Goal: Task Accomplishment & Management: Use online tool/utility

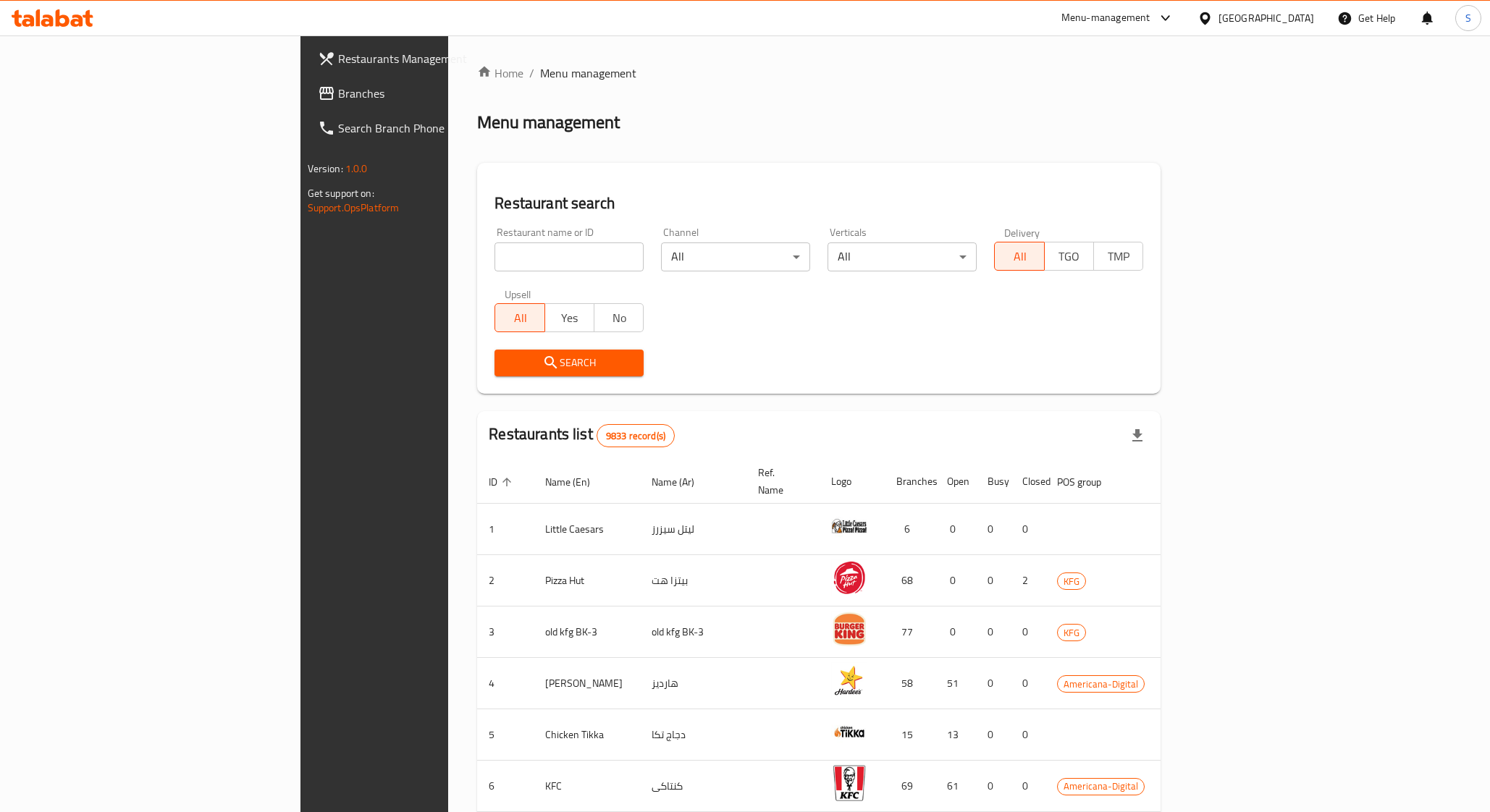
click at [495, 253] on input "search" at bounding box center [569, 256] width 149 height 29
type input "5 napkin"
click button "Search" at bounding box center [569, 363] width 149 height 27
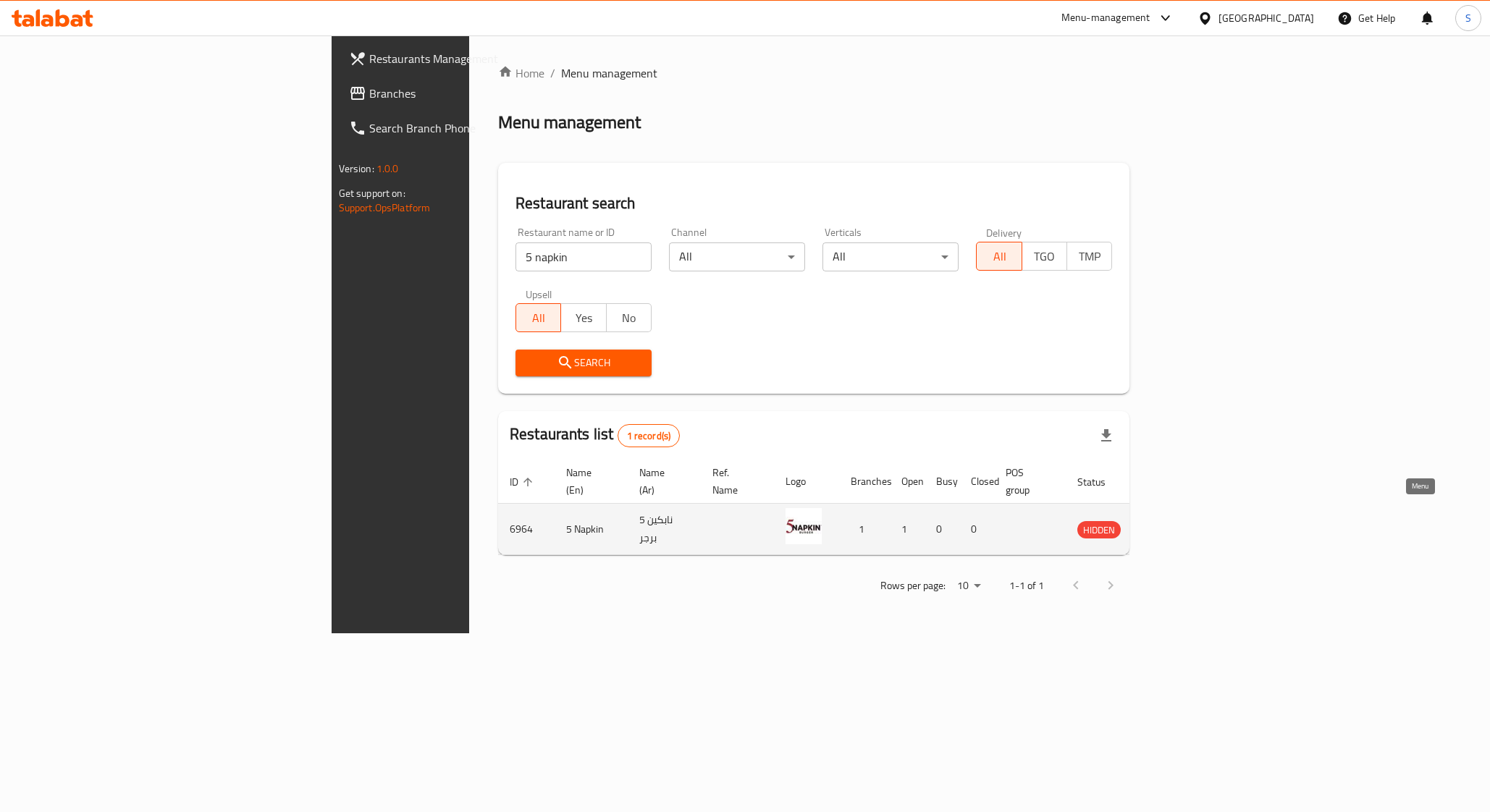
click at [1171, 520] on icon "enhanced table" at bounding box center [1162, 528] width 17 height 17
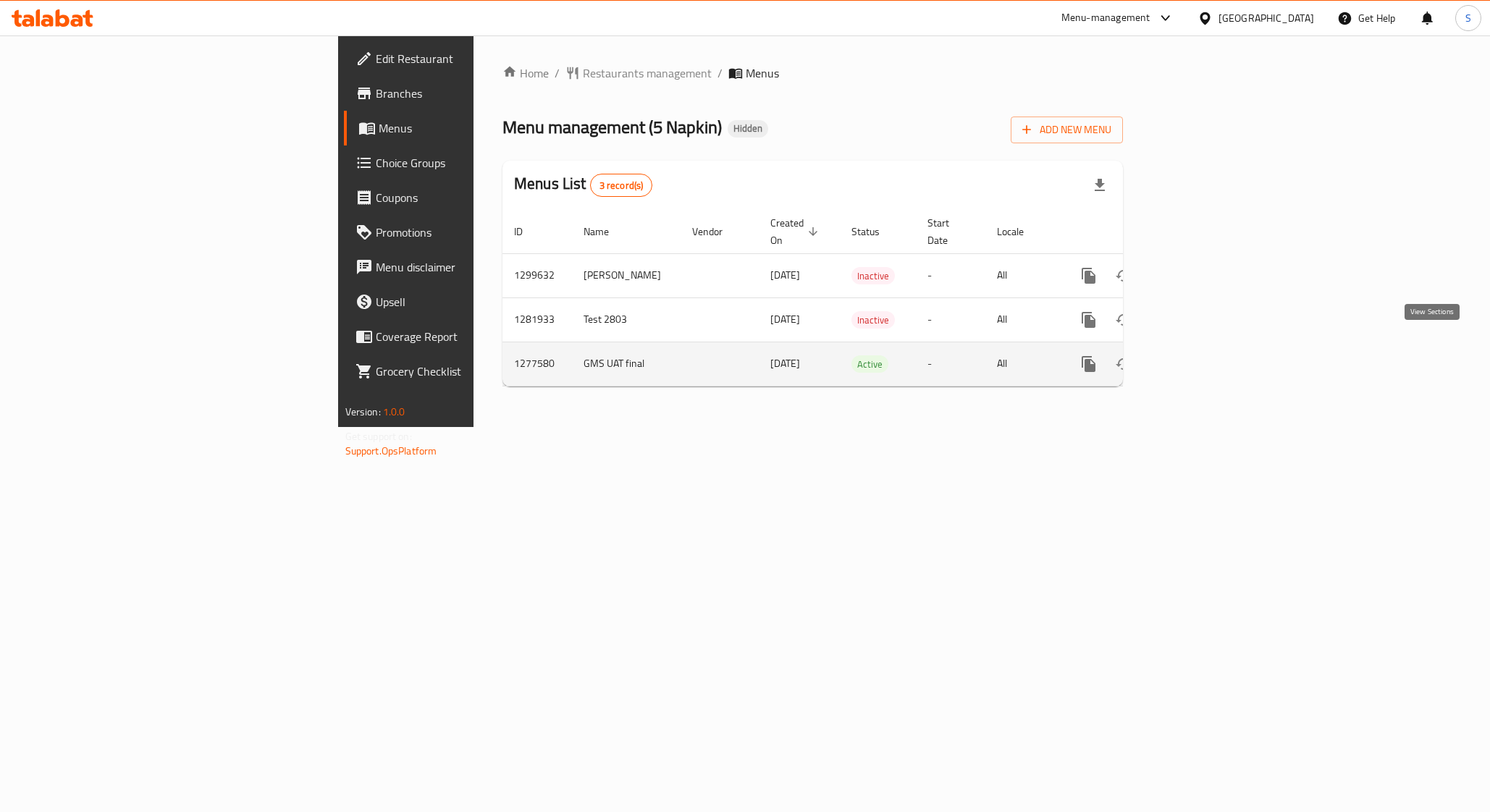
click at [1202, 355] on icon "enhanced table" at bounding box center [1193, 364] width 17 height 17
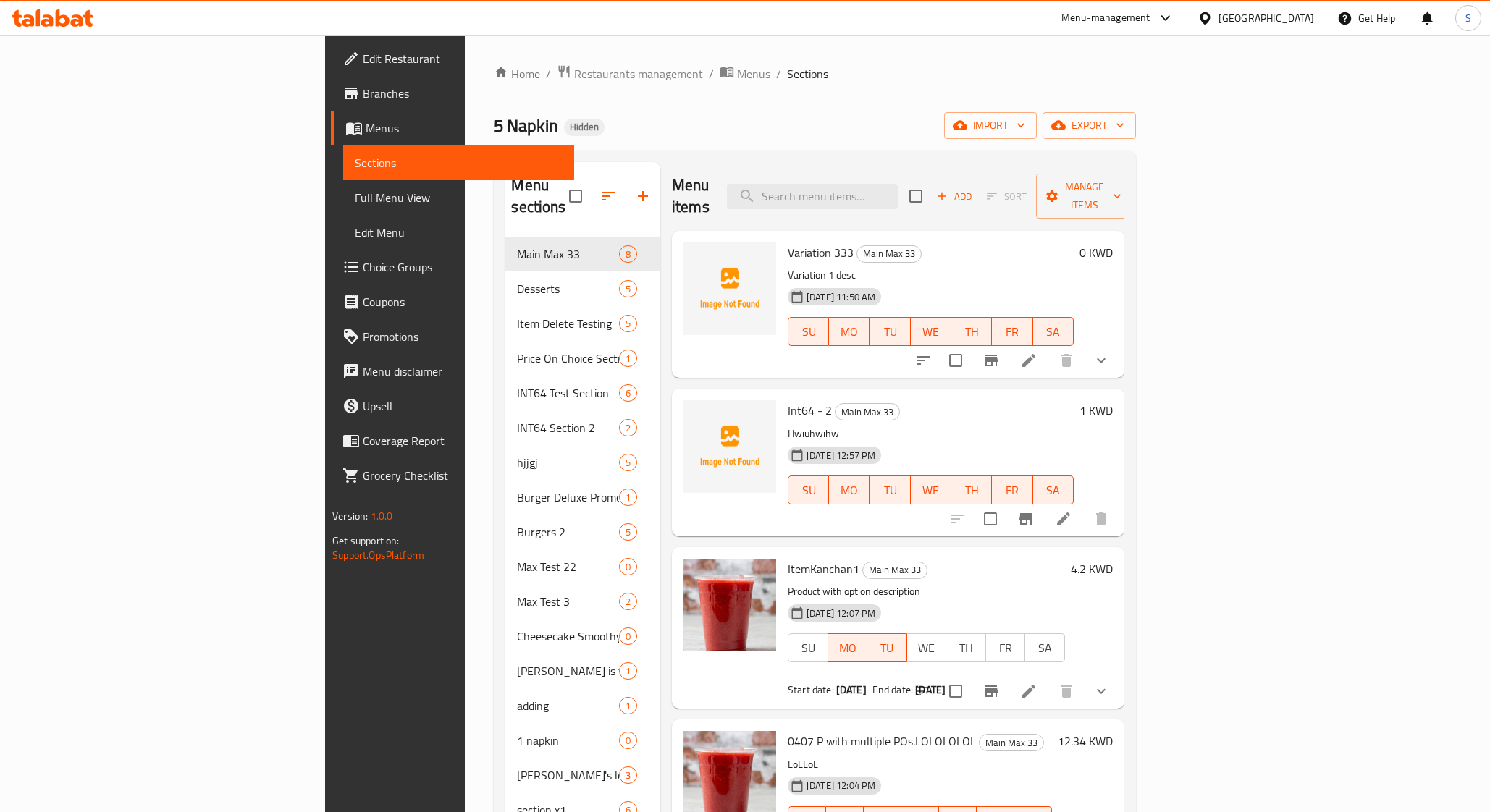
scroll to position [144, 0]
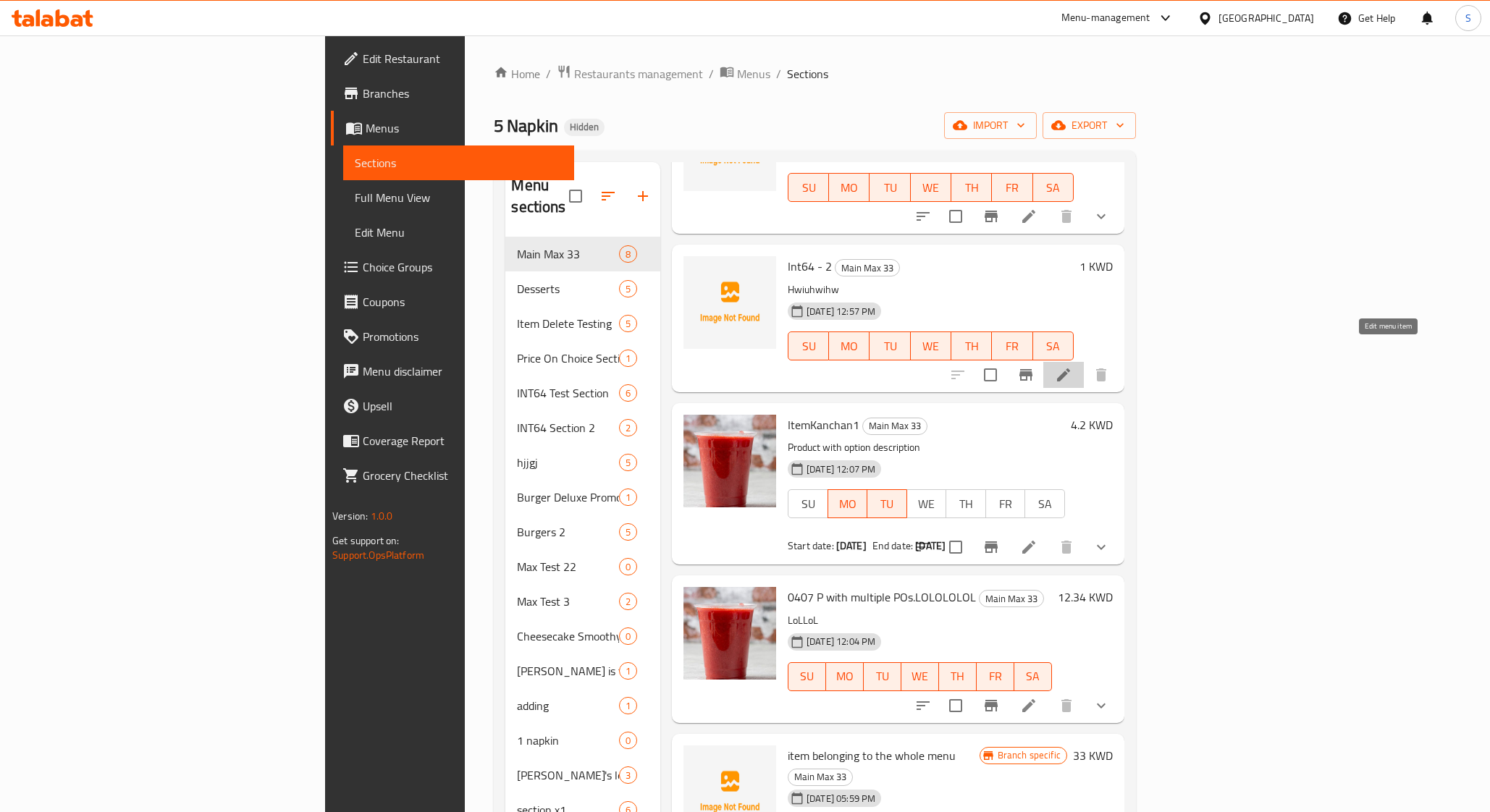
click at [1070, 368] on icon at bounding box center [1063, 374] width 13 height 13
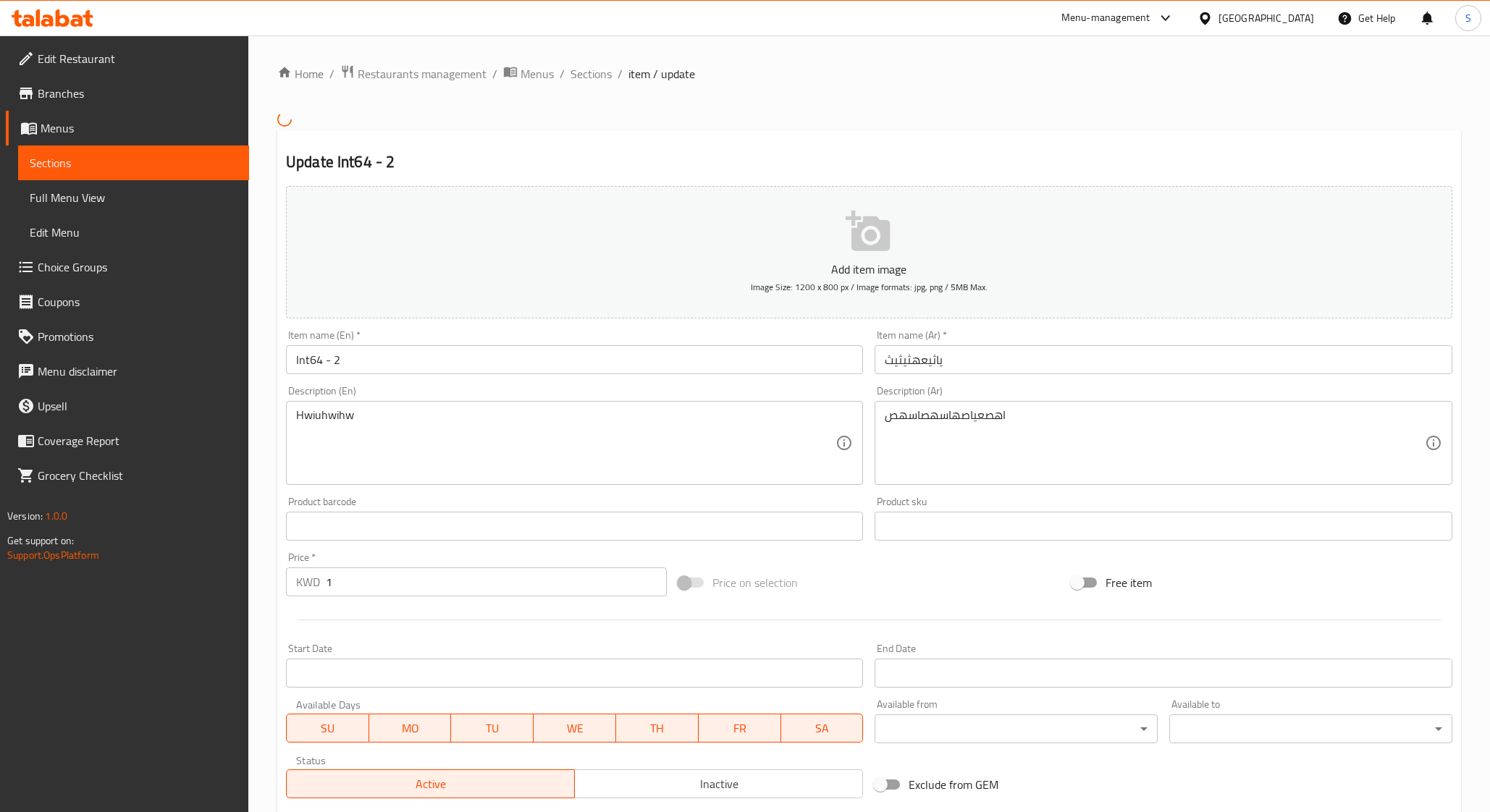
scroll to position [200, 0]
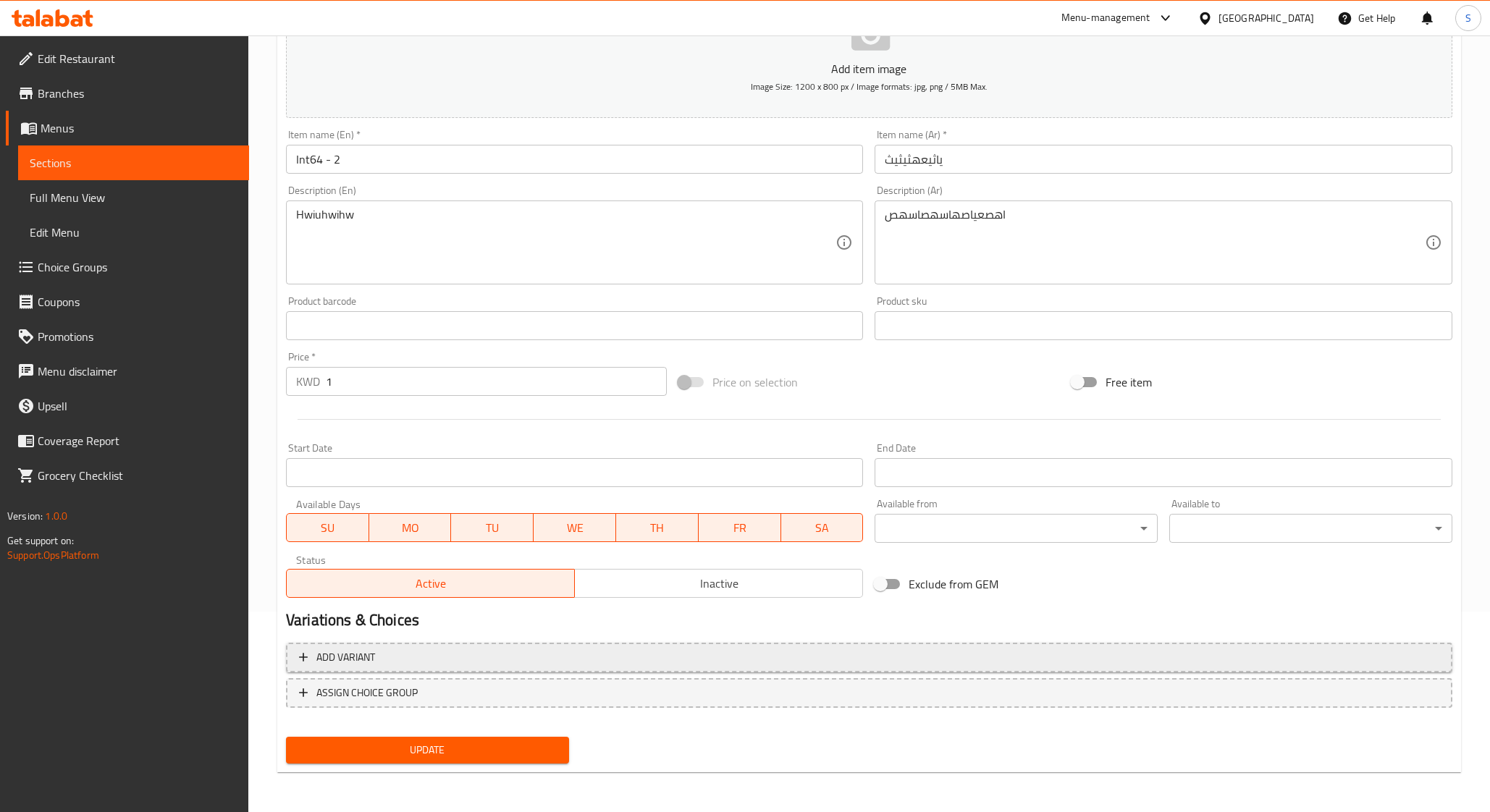
click at [346, 659] on span "Add variant" at bounding box center [346, 657] width 59 height 18
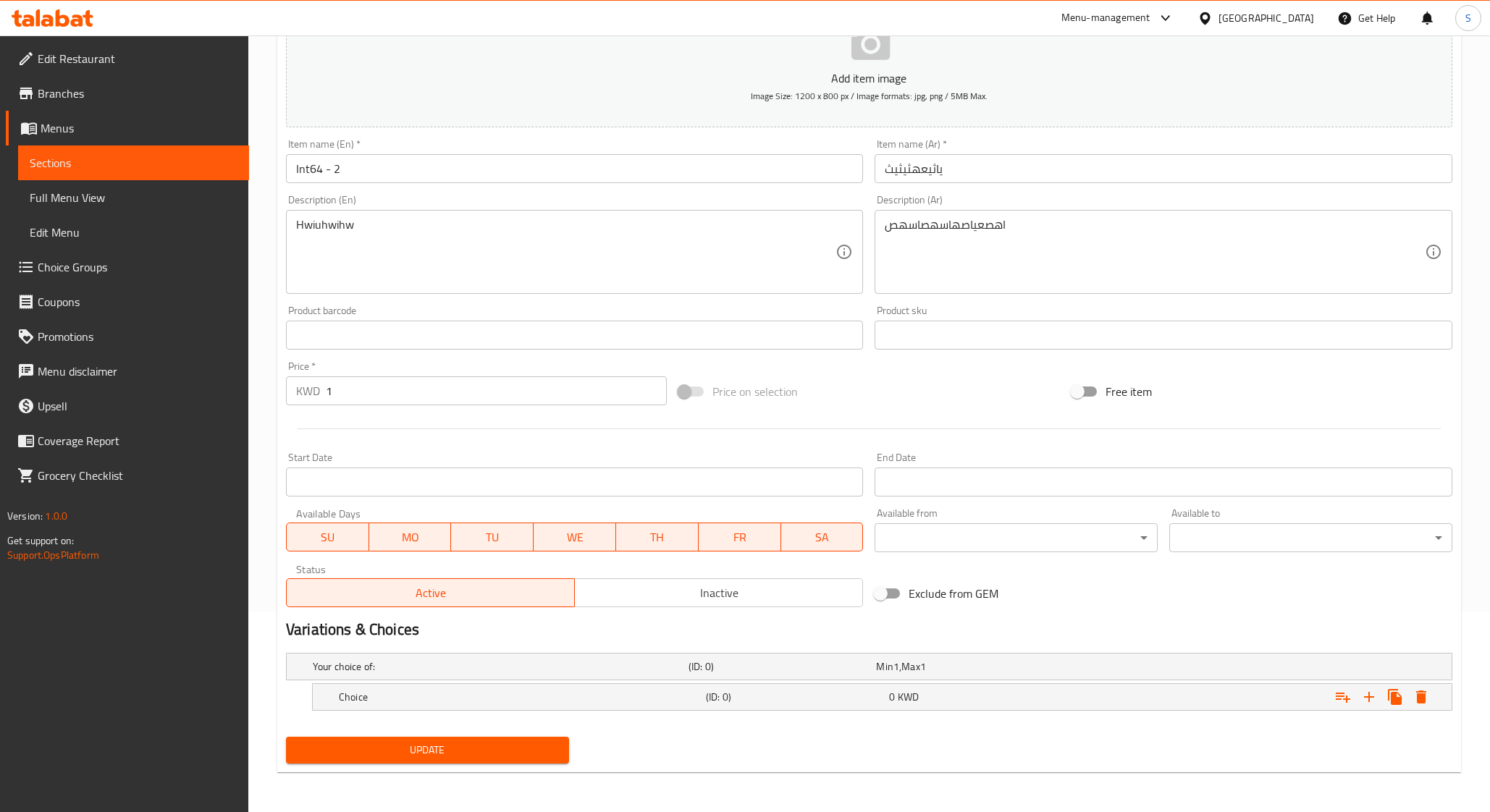
click at [415, 741] on span "Update" at bounding box center [427, 750] width 260 height 18
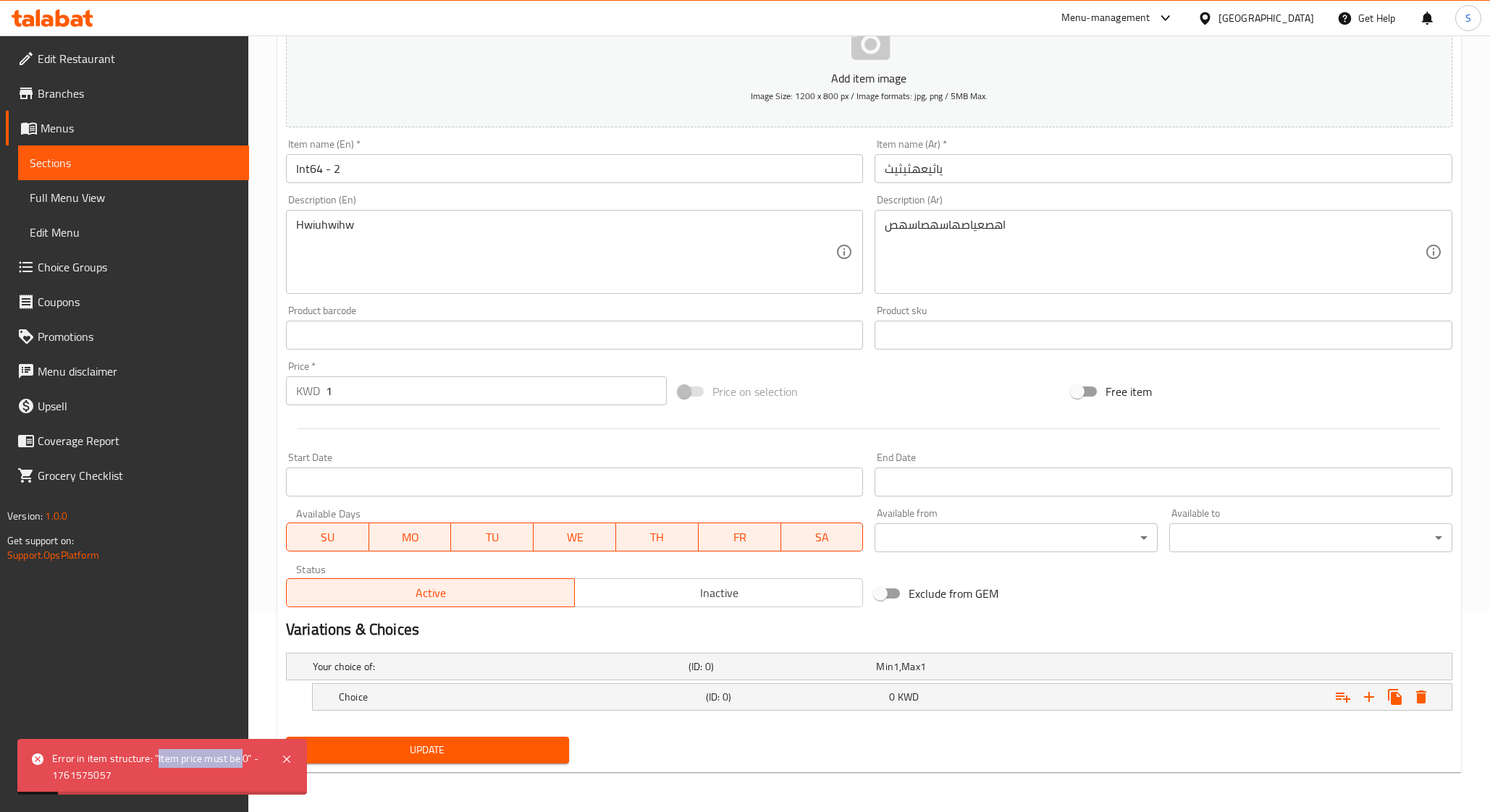
drag, startPoint x: 192, startPoint y: 758, endPoint x: 242, endPoint y: 762, distance: 50.2
click at [242, 762] on div "Error in item structure: "Item price must be 0" - 1761575057" at bounding box center [160, 767] width 215 height 33
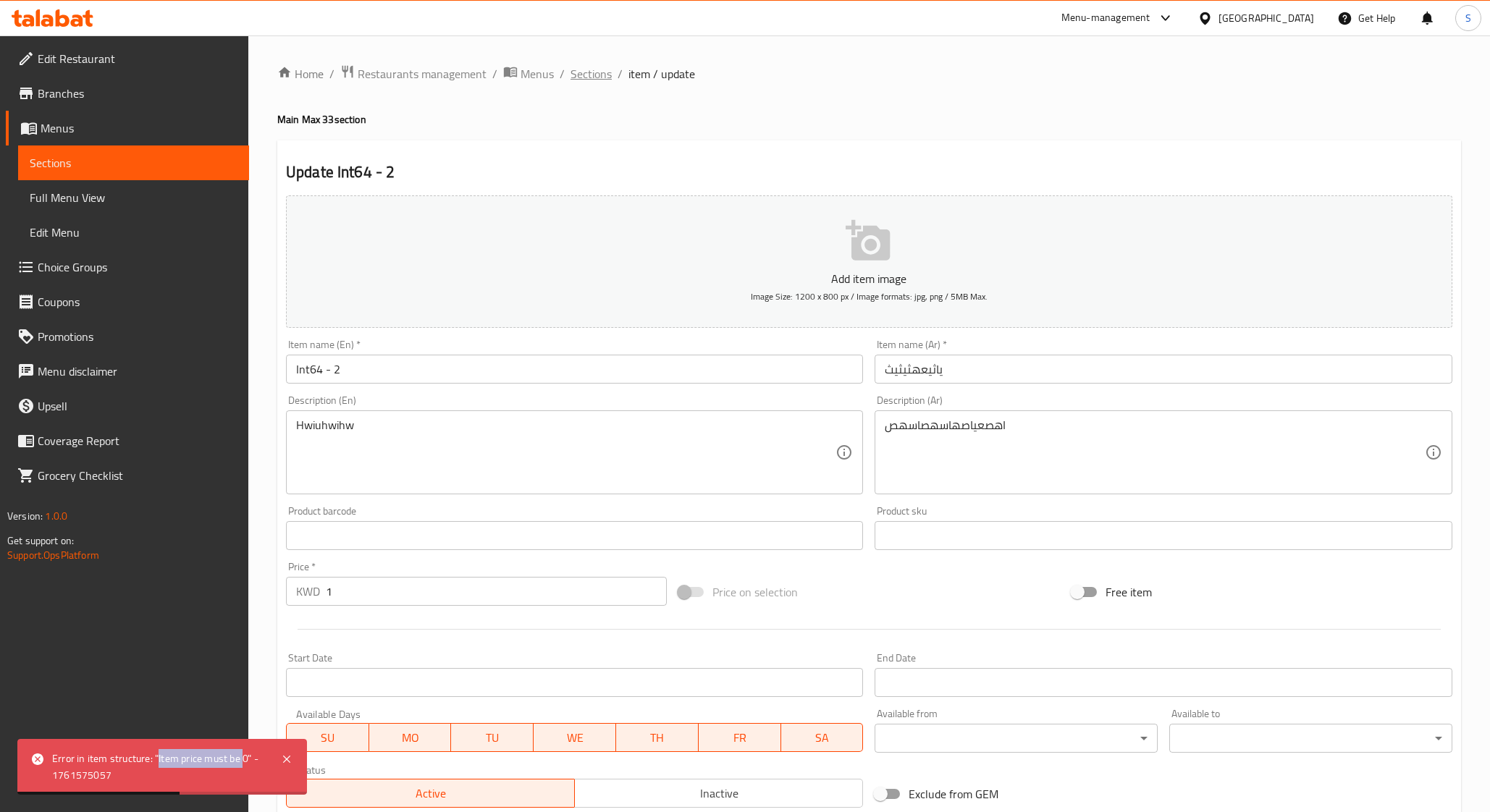
click at [602, 70] on span "Sections" at bounding box center [591, 73] width 41 height 17
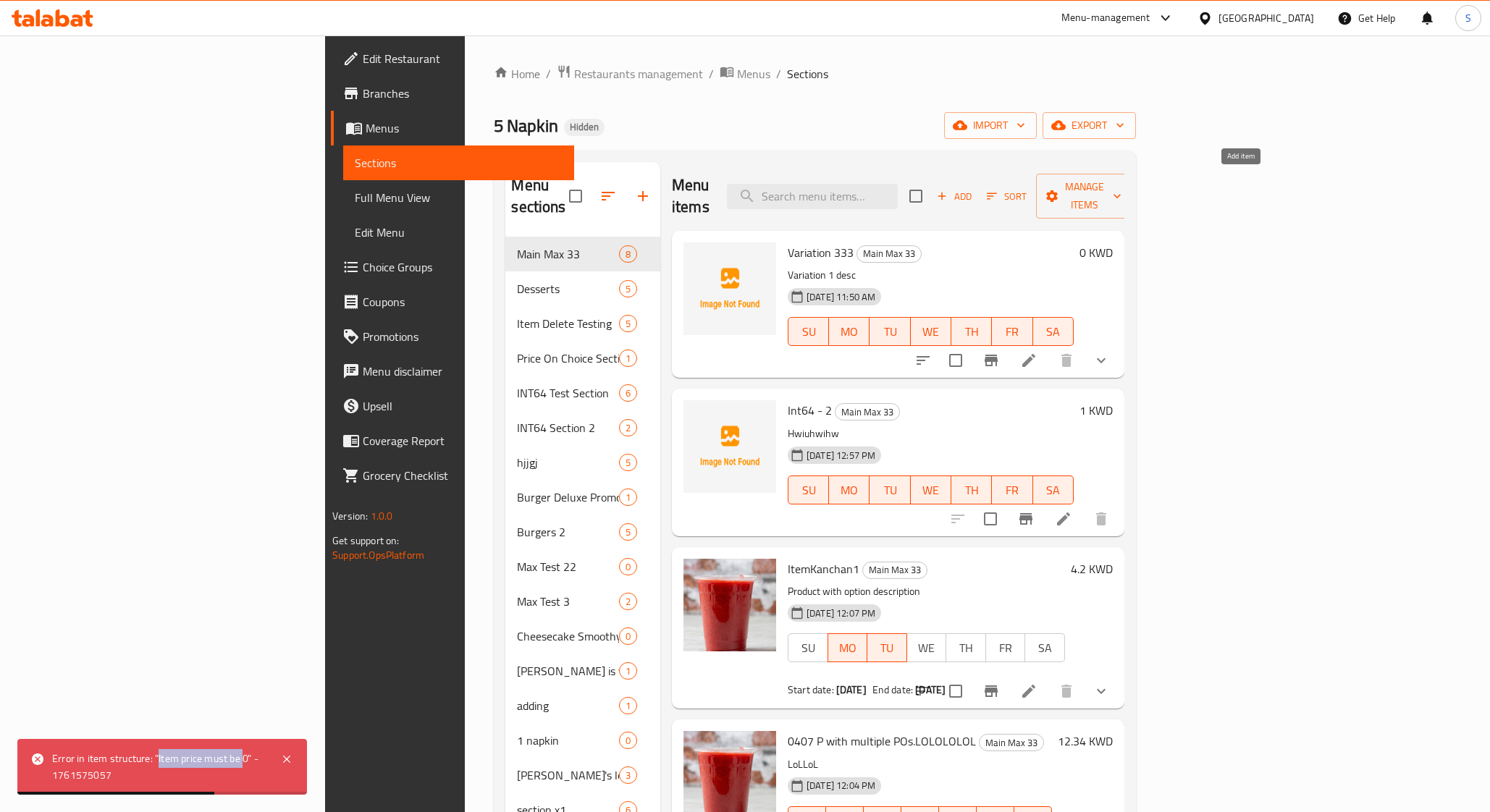
click at [974, 188] on span "Add" at bounding box center [954, 197] width 39 height 16
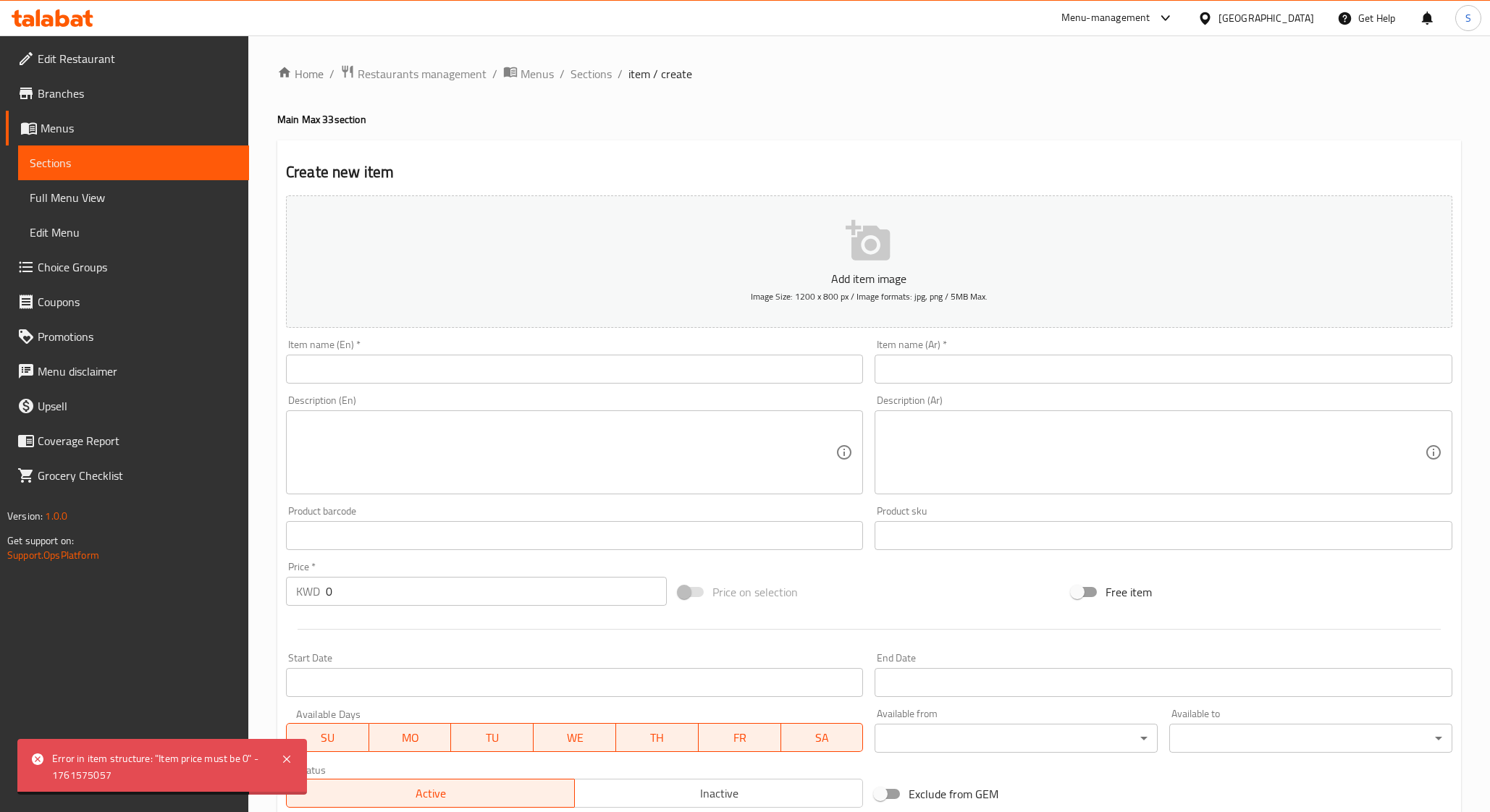
click at [710, 382] on input "text" at bounding box center [575, 369] width 577 height 29
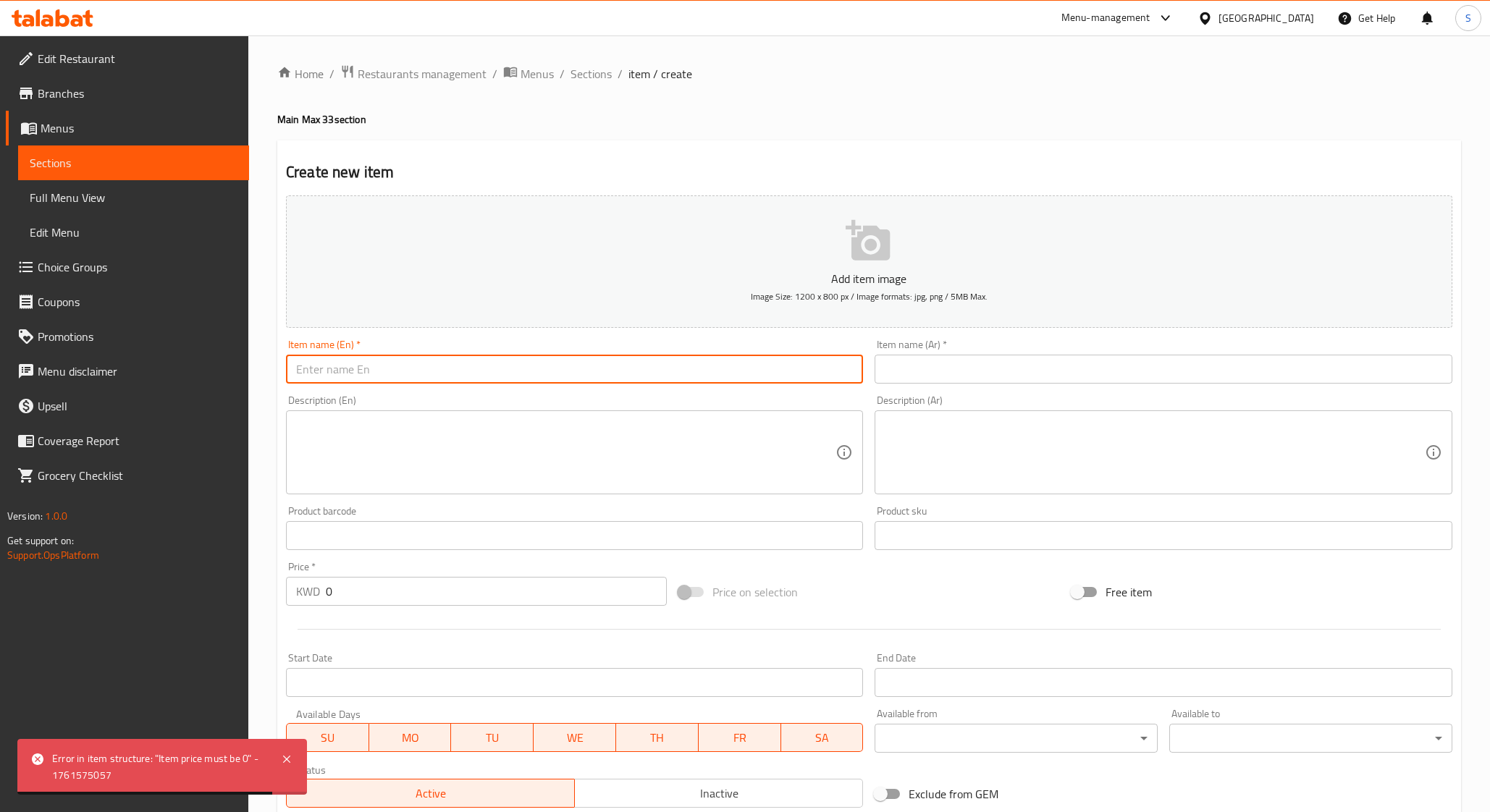
type input "Coca-Cola (2 L)"
click at [929, 372] on input "text" at bounding box center [1164, 369] width 577 height 29
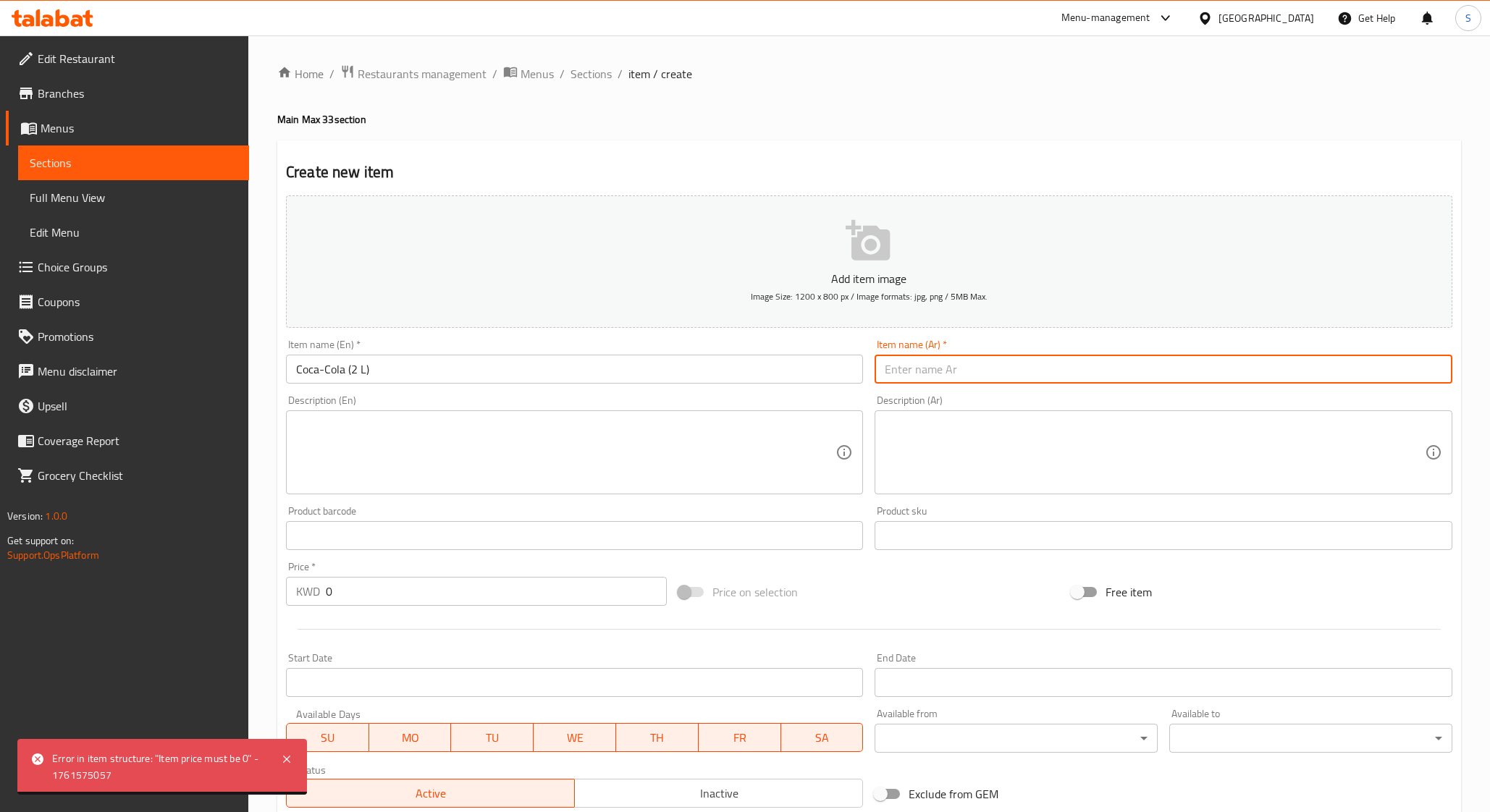
type input "كوكا كولا (2 ليتر)"
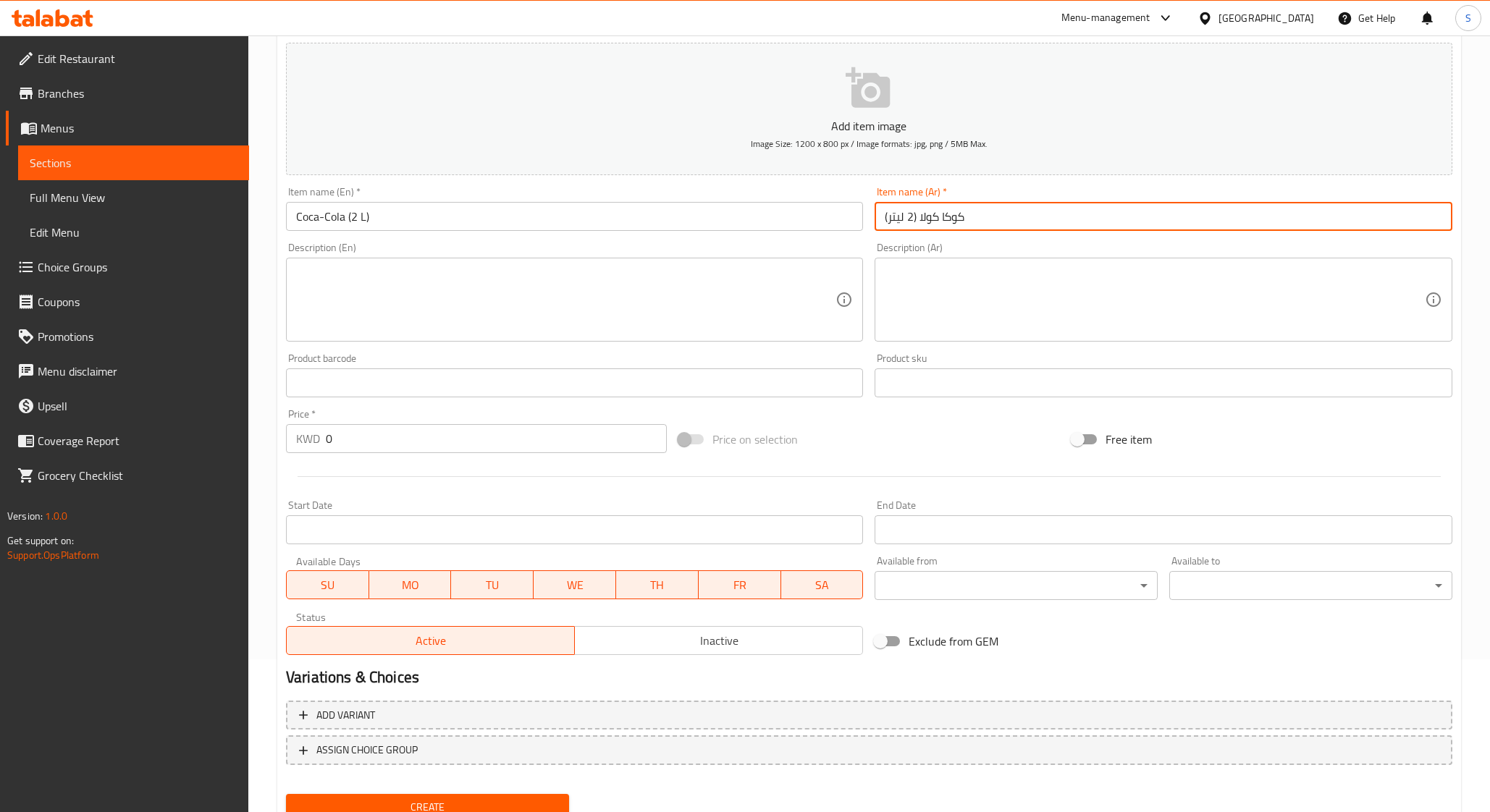
scroll to position [211, 0]
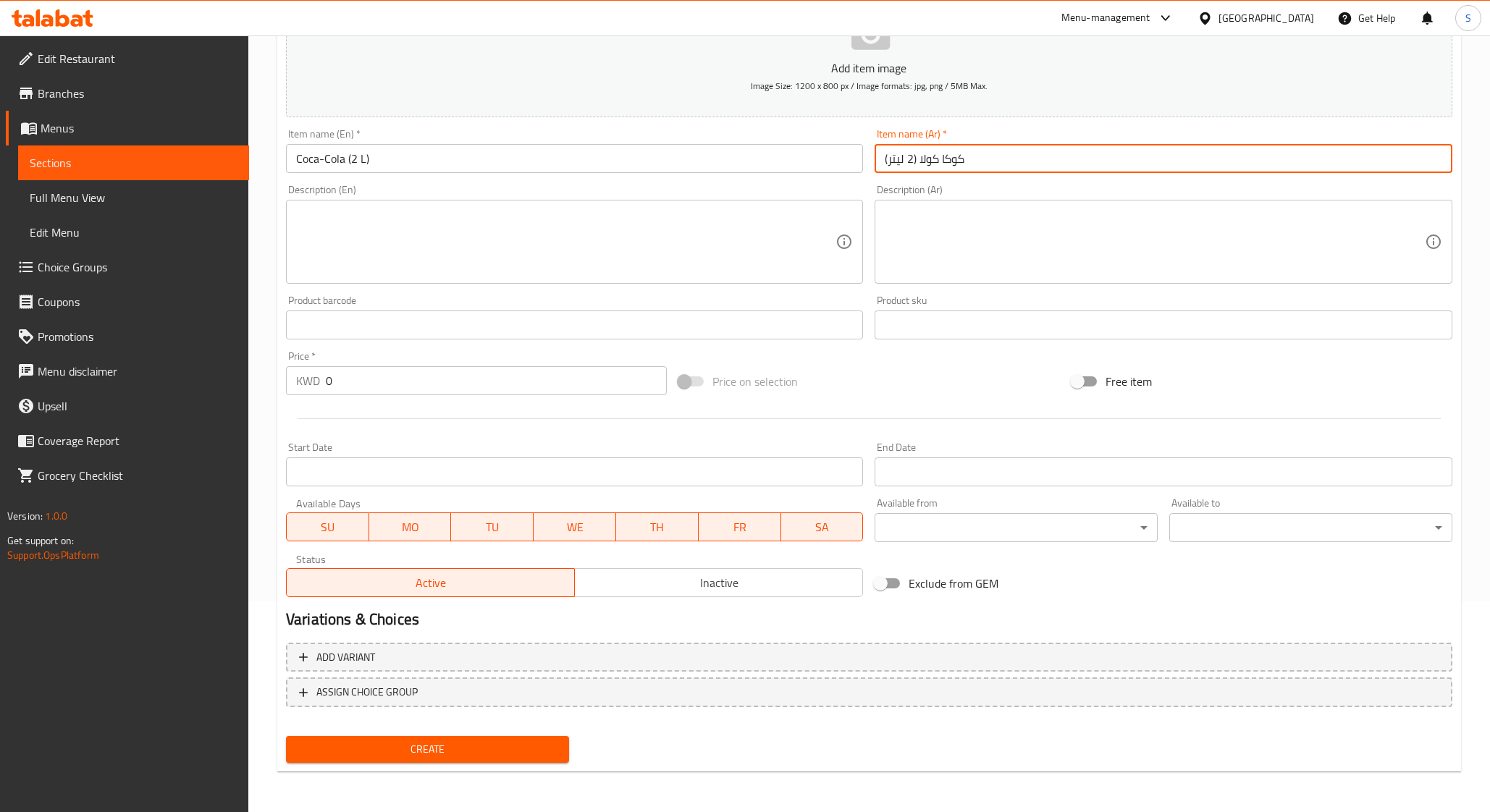
click at [377, 379] on input "0" at bounding box center [496, 381] width 341 height 29
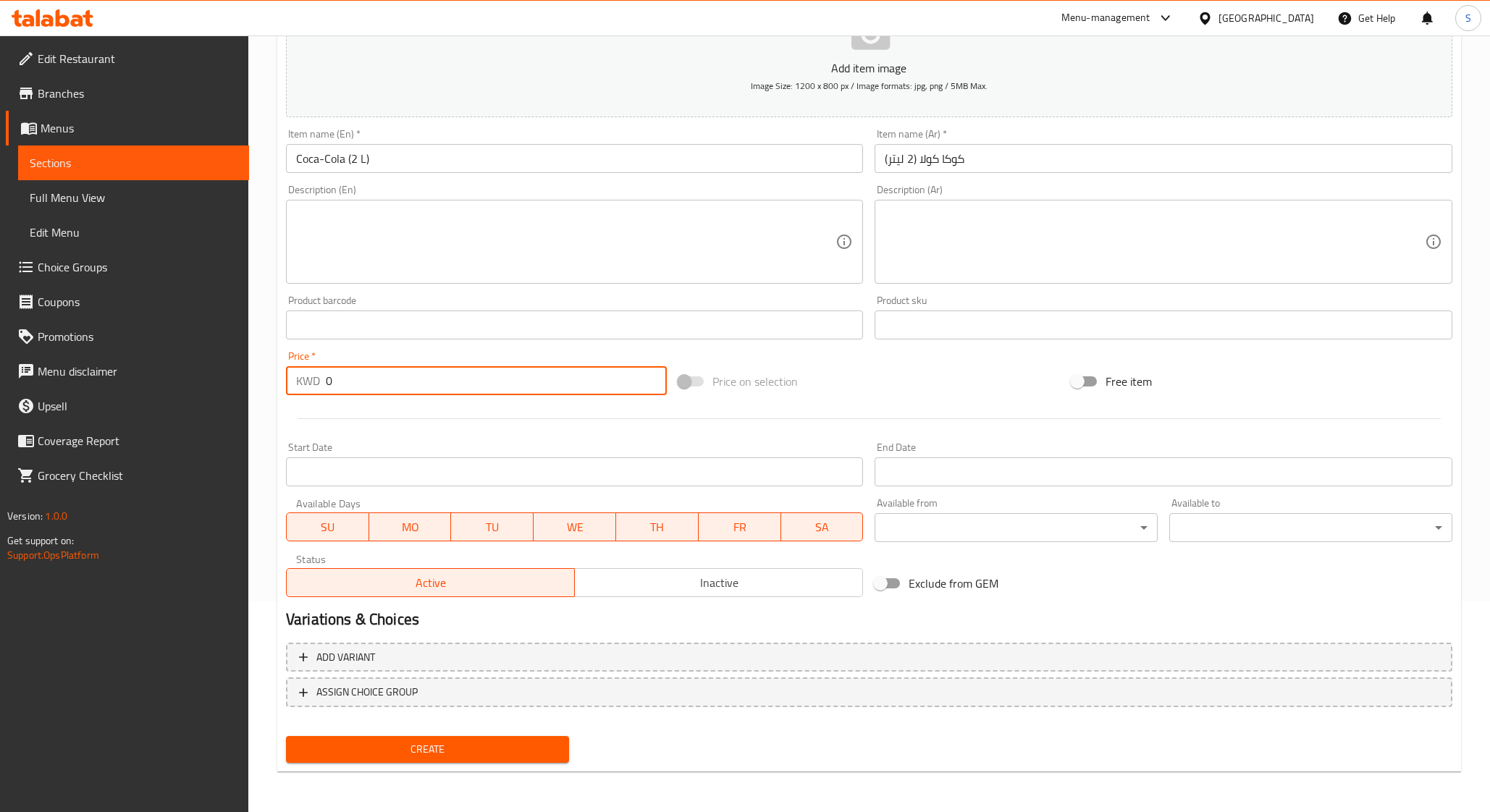
drag, startPoint x: 356, startPoint y: 384, endPoint x: 311, endPoint y: 384, distance: 45.0
click at [311, 384] on div "KWD 0 Price *" at bounding box center [476, 381] width 381 height 29
type input "5"
click at [364, 661] on span "Add variant" at bounding box center [346, 657] width 59 height 18
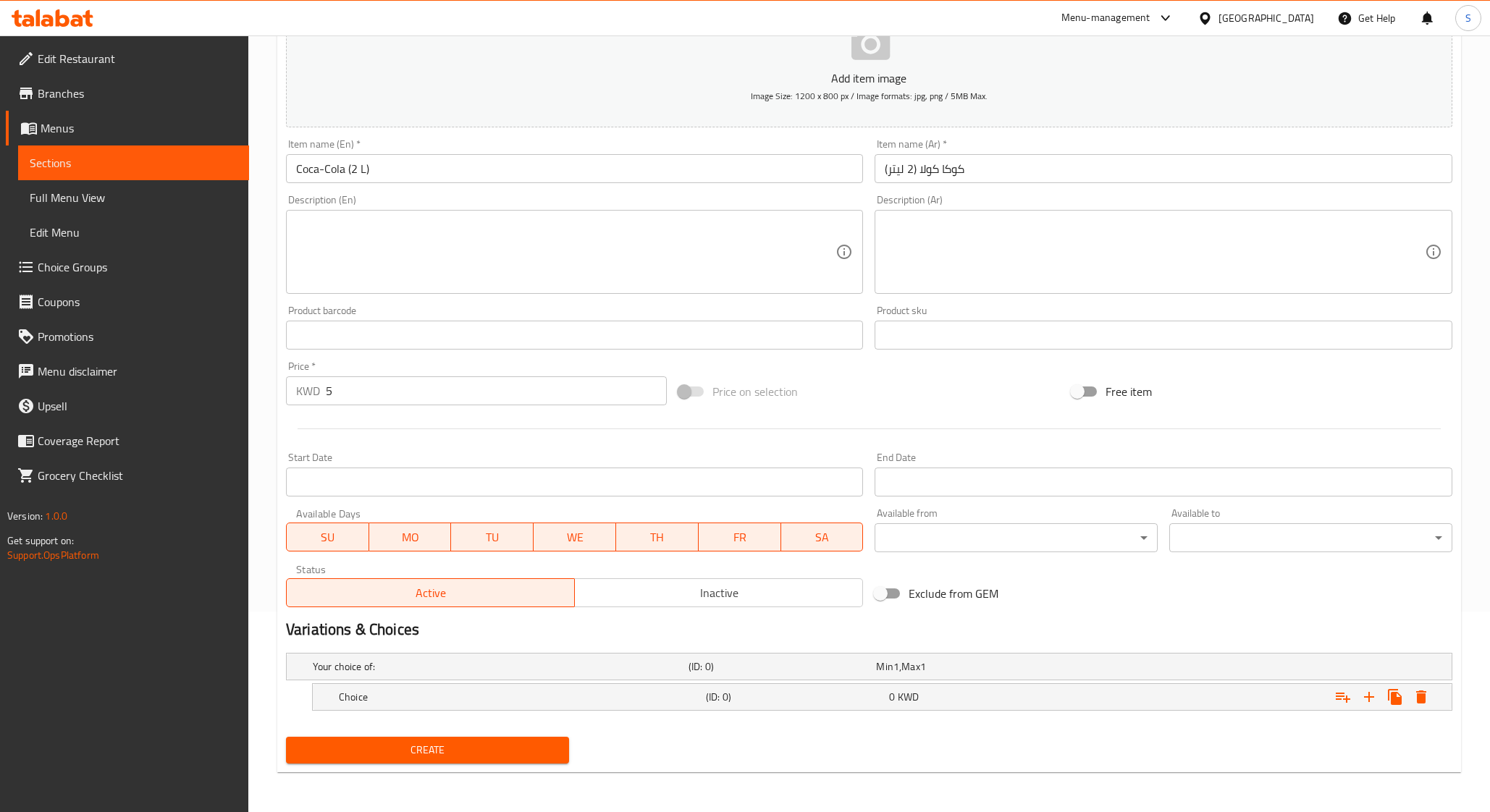
click at [455, 743] on span "Create" at bounding box center [427, 750] width 260 height 18
click at [337, 384] on input "5" at bounding box center [496, 390] width 341 height 29
type input "0"
click at [462, 741] on span "Create" at bounding box center [427, 750] width 260 height 18
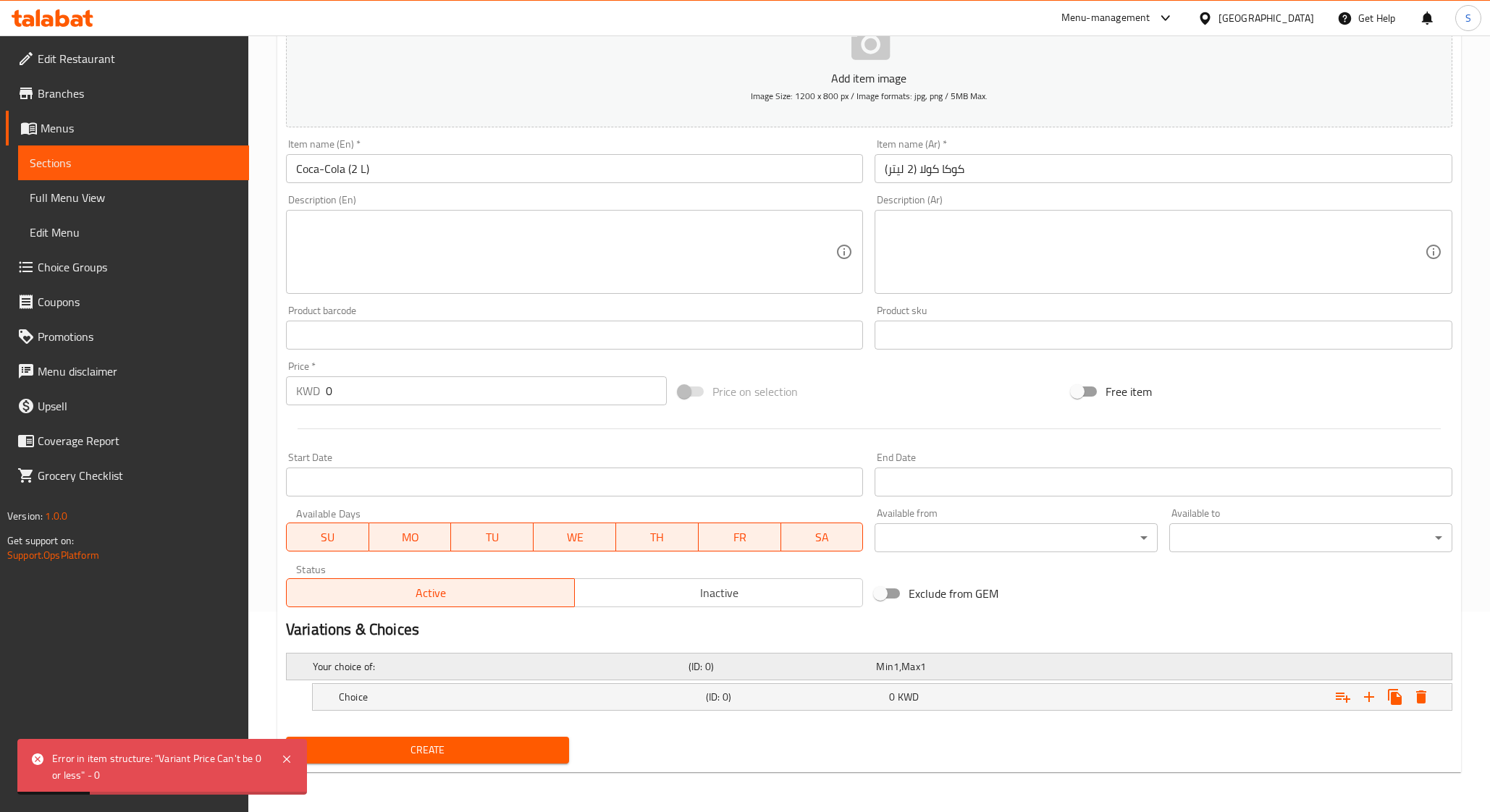
click at [508, 664] on h5 "Your choice of:" at bounding box center [498, 666] width 370 height 14
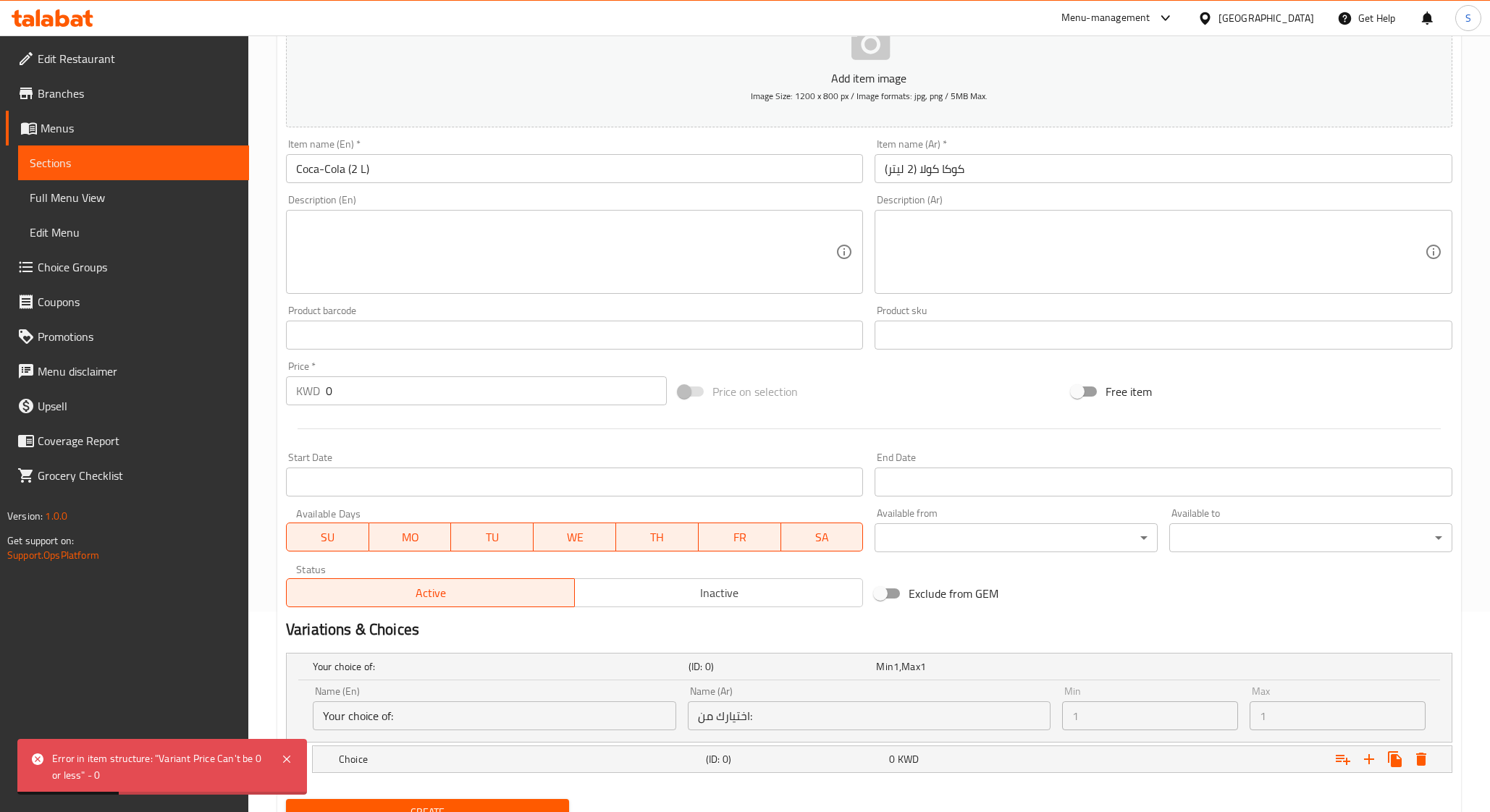
scroll to position [263, 0]
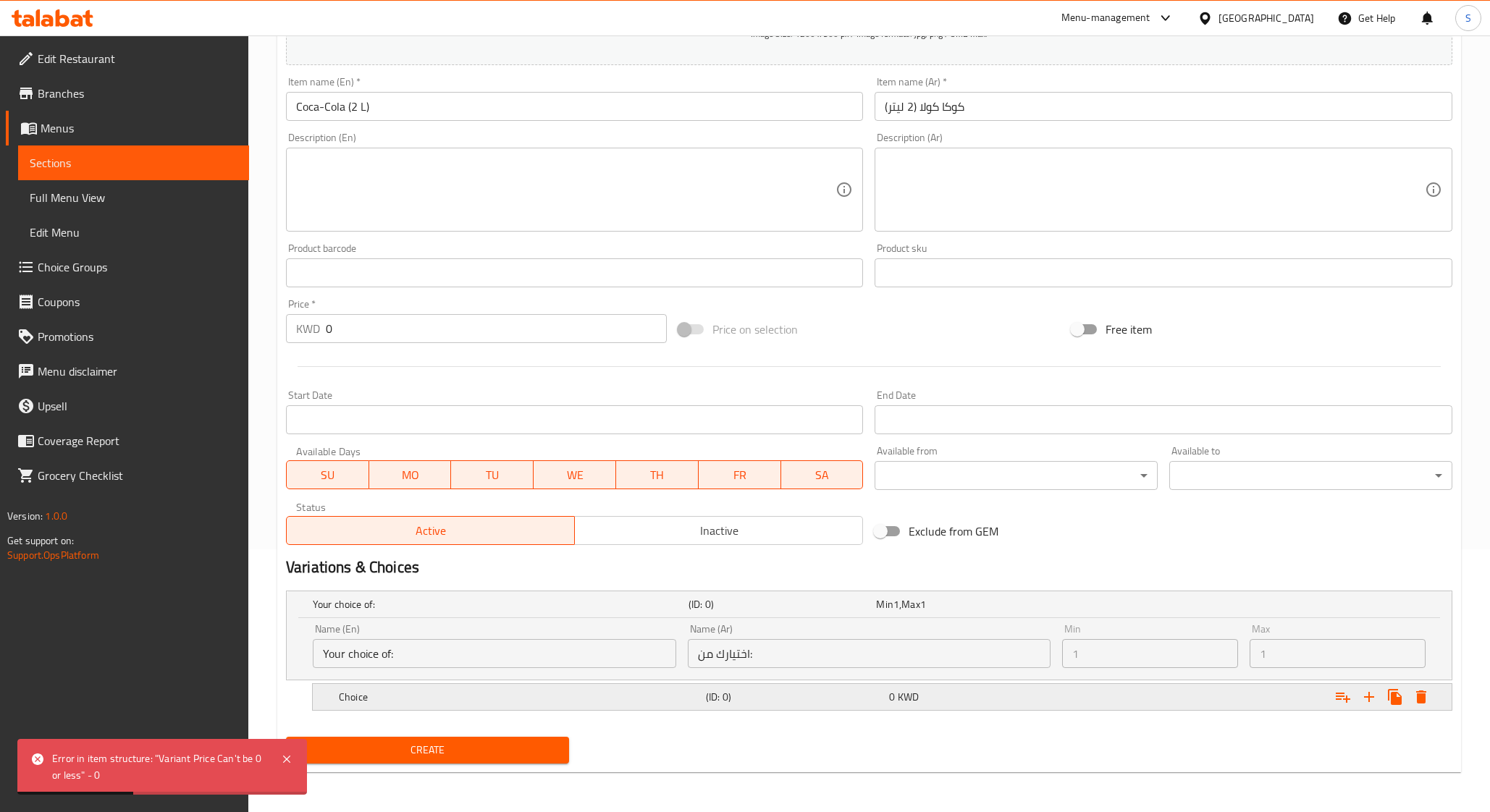
drag, startPoint x: 752, startPoint y: 691, endPoint x: 763, endPoint y: 691, distance: 11.0
click at [753, 612] on h5 "(ID: 0)" at bounding box center [780, 603] width 182 height 14
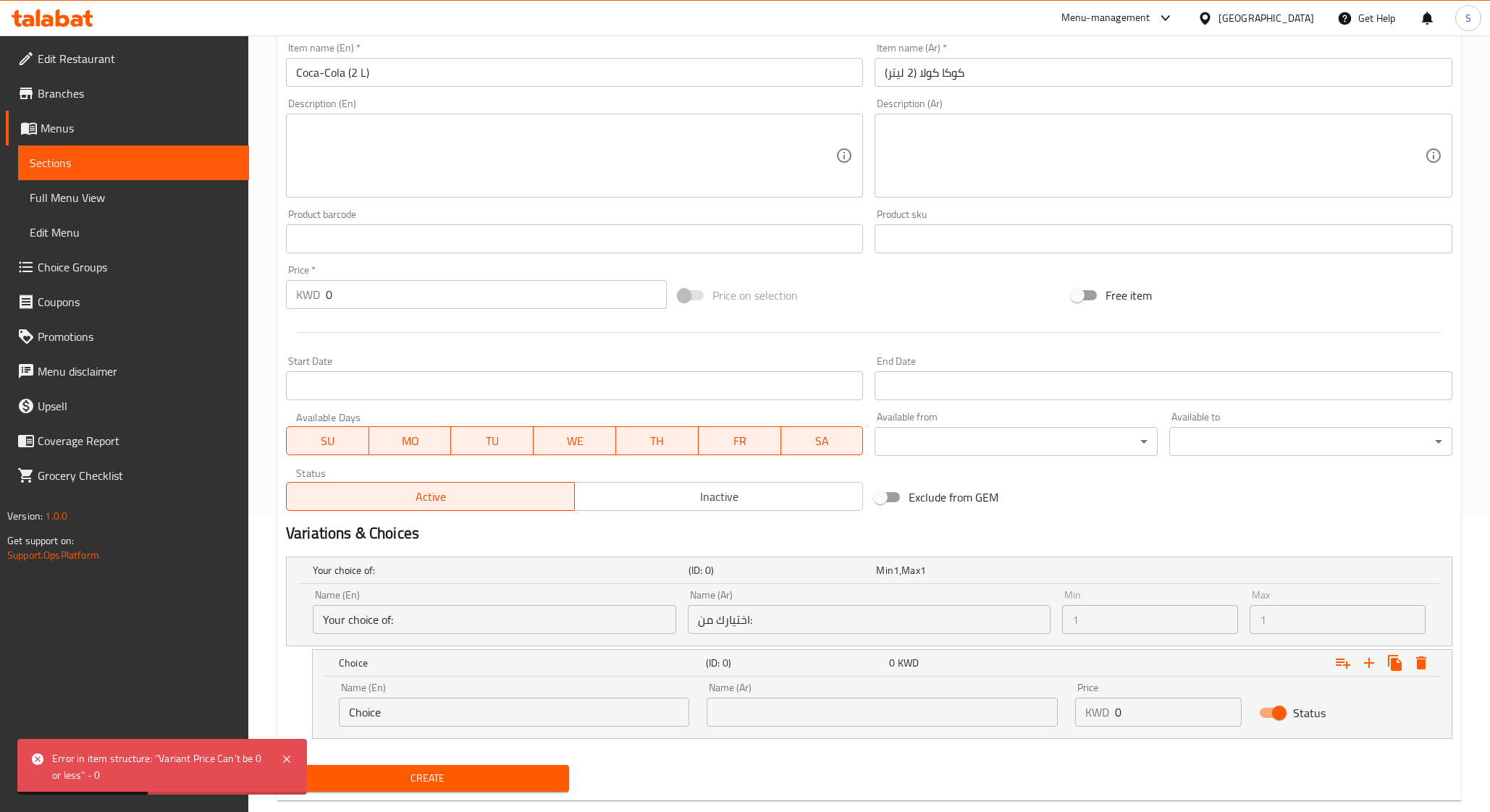
scroll to position [325, 0]
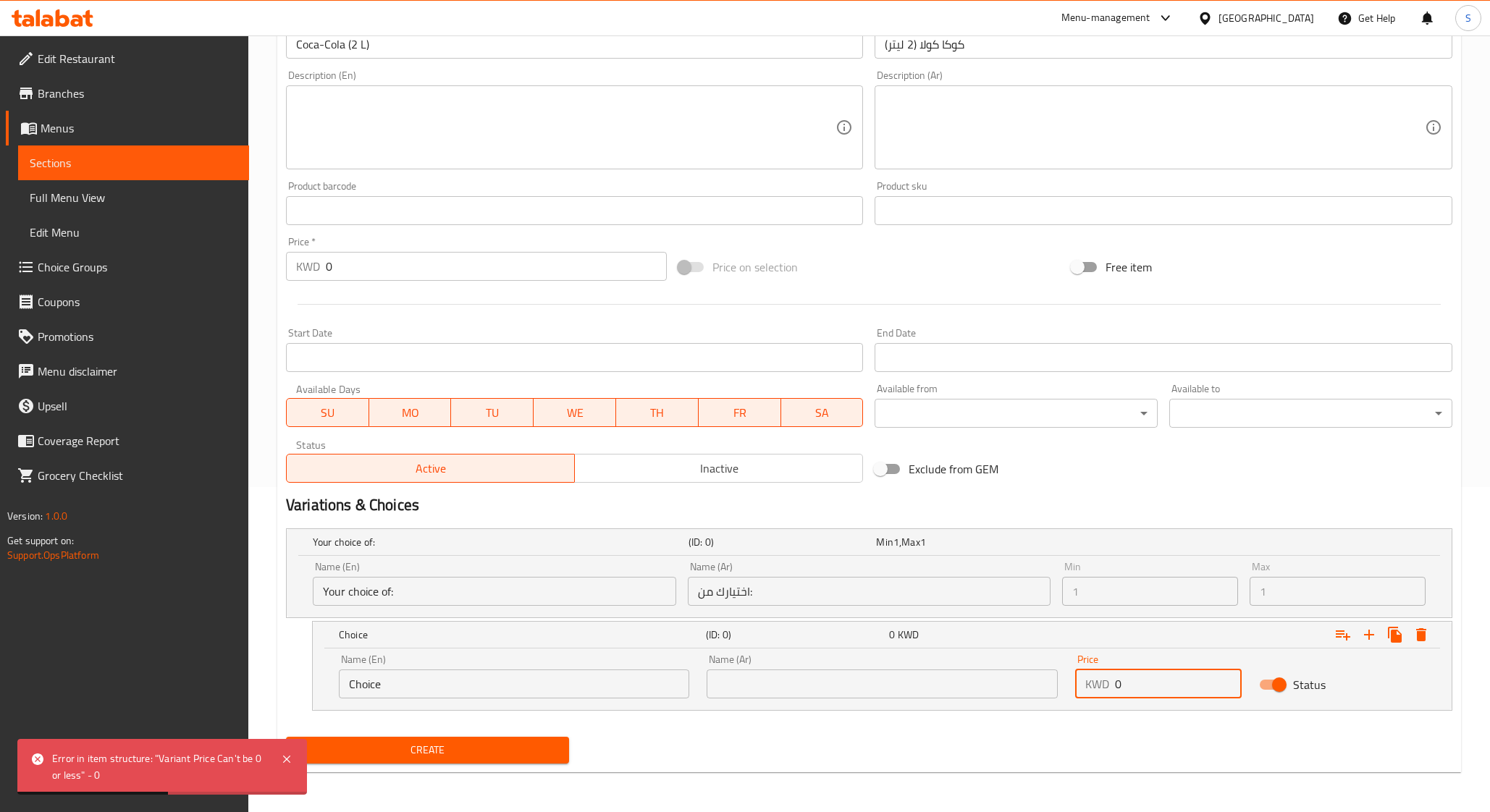
drag, startPoint x: 1119, startPoint y: 672, endPoint x: 1134, endPoint y: 683, distance: 18.6
click at [1113, 679] on div "KWD 0 Price" at bounding box center [1158, 684] width 166 height 29
drag, startPoint x: 1140, startPoint y: 684, endPoint x: 1076, endPoint y: 682, distance: 64.0
click at [1076, 682] on div "KWD 0 Price" at bounding box center [1158, 684] width 166 height 29
type input "5"
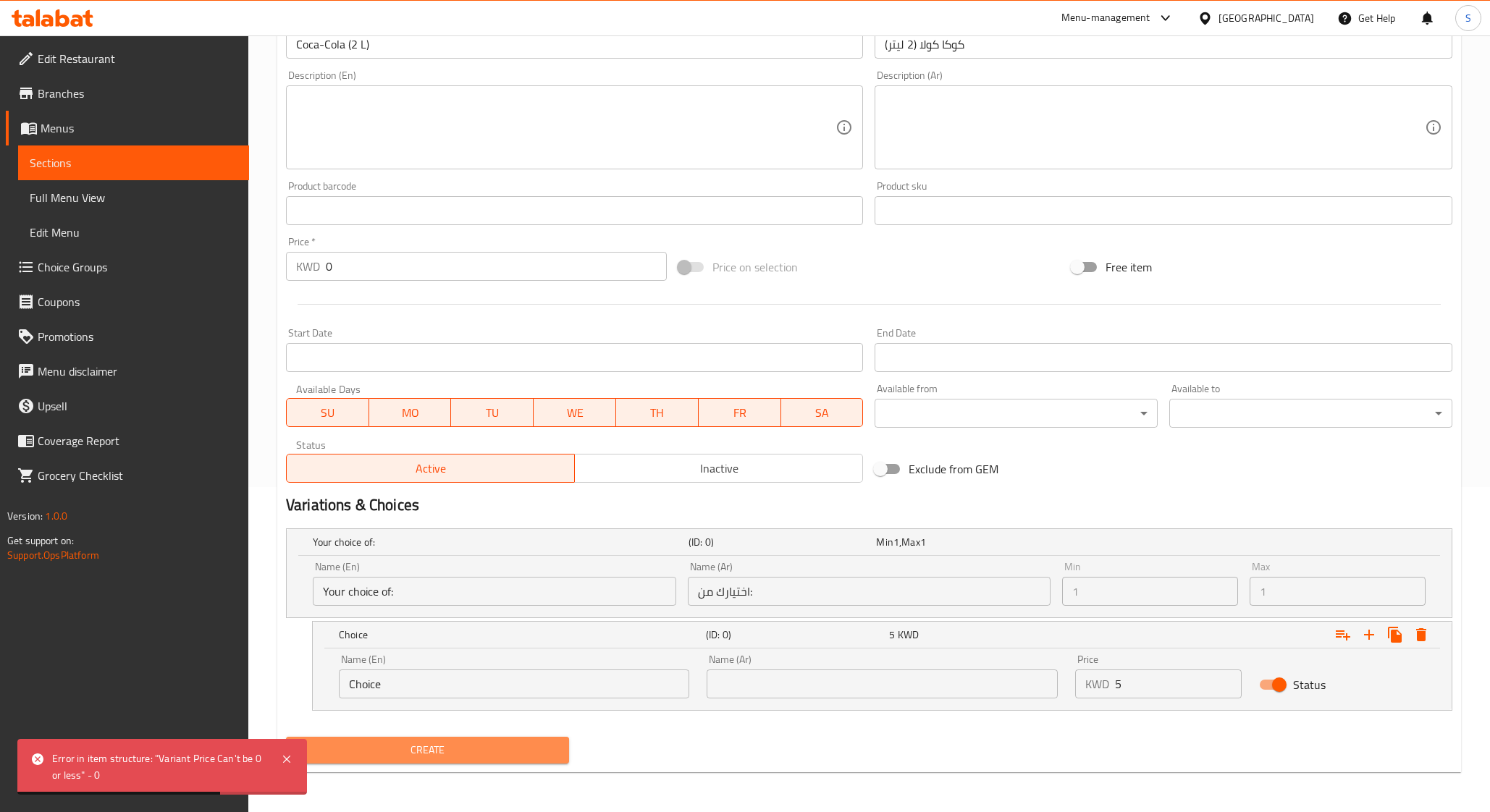
click at [506, 751] on span "Create" at bounding box center [427, 750] width 260 height 18
